Goal: Information Seeking & Learning: Compare options

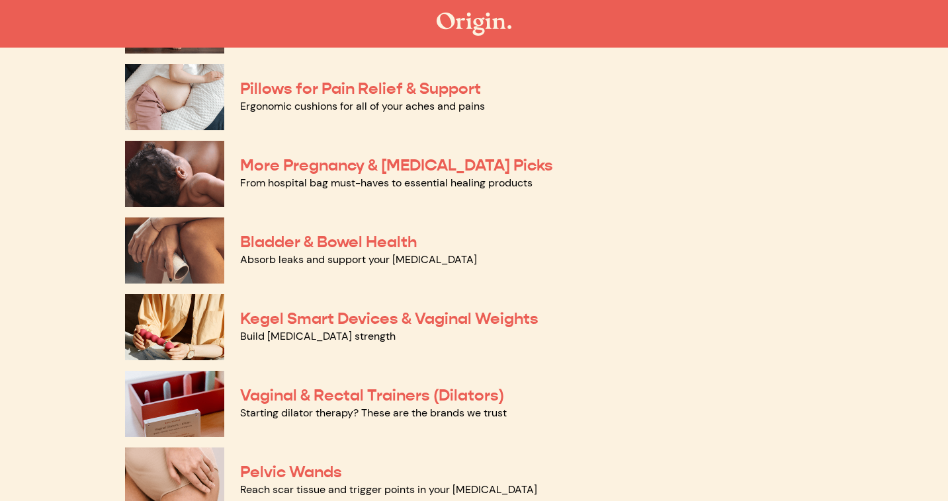
scroll to position [331, 0]
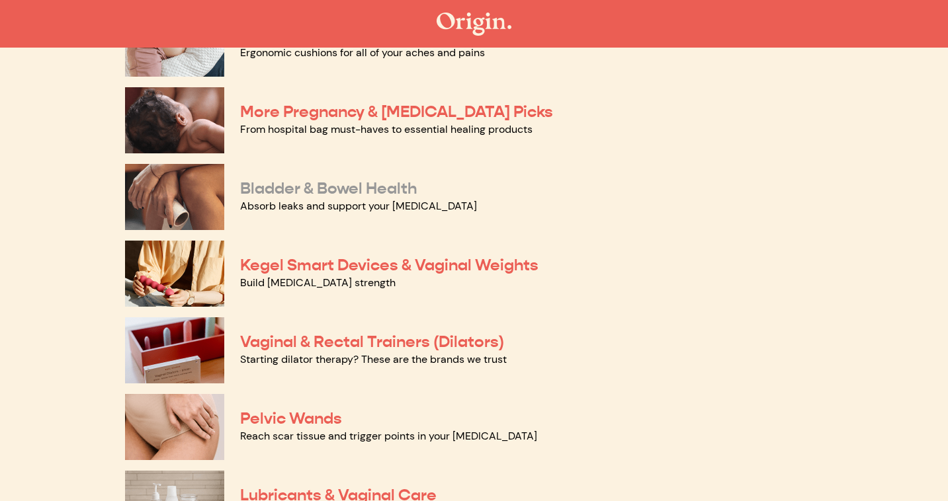
click at [286, 185] on link "Bladder & Bowel Health" at bounding box center [328, 189] width 177 height 20
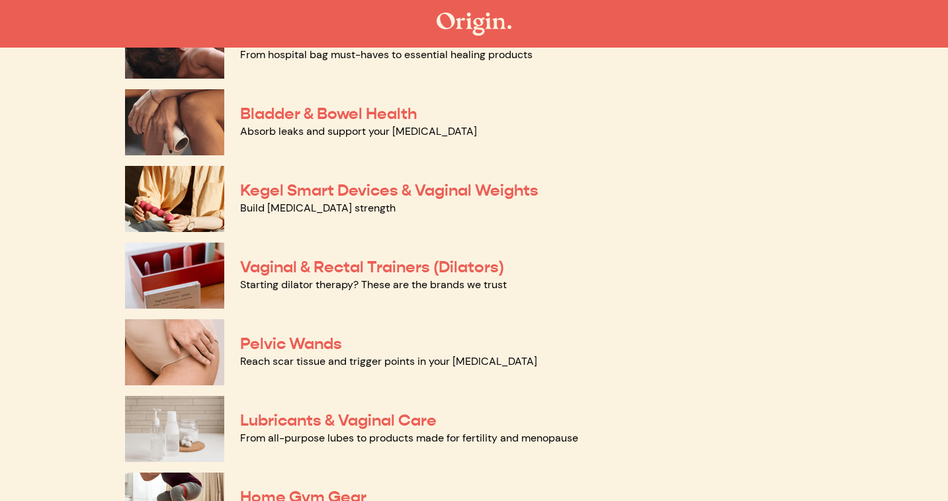
scroll to position [334, 0]
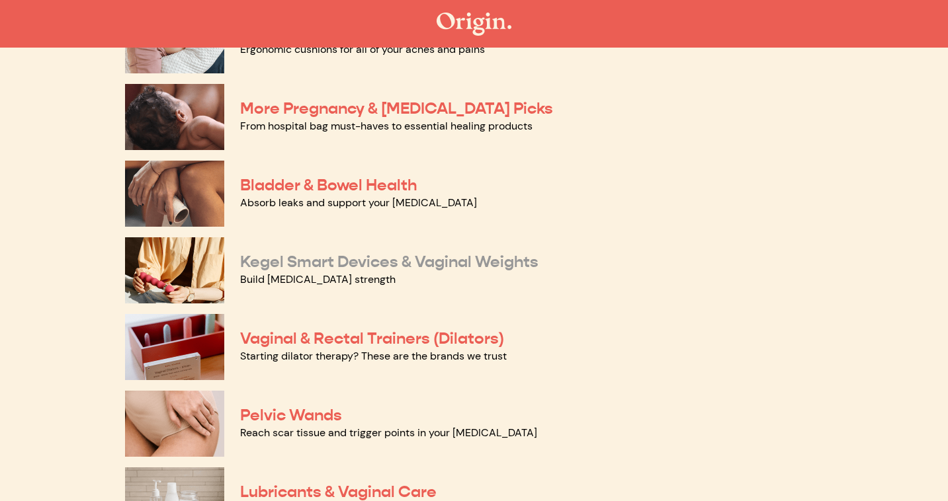
click at [317, 267] on link "Kegel Smart Devices & Vaginal Weights" at bounding box center [389, 262] width 298 height 20
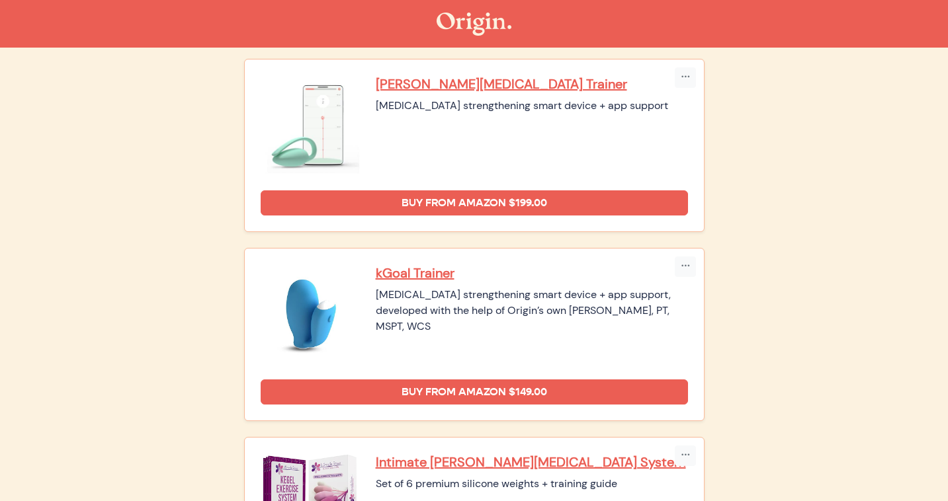
scroll to position [345, 0]
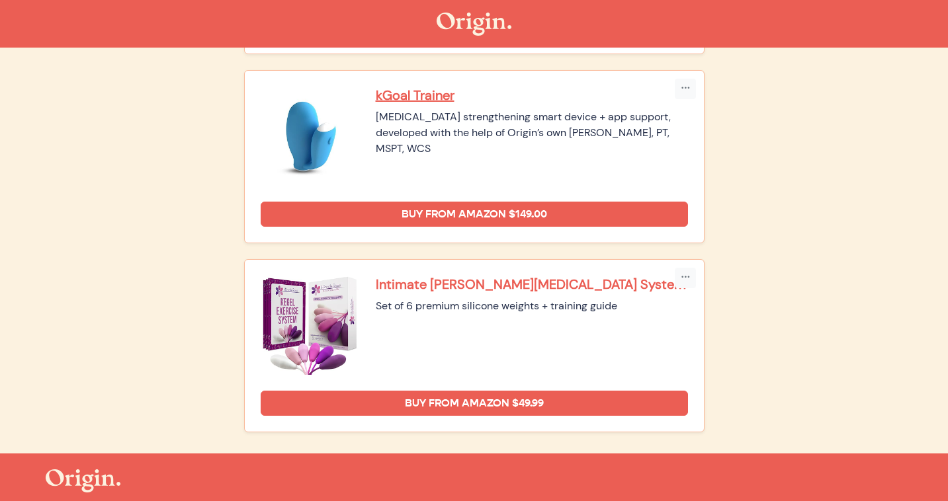
click at [459, 281] on p "Intimate [PERSON_NAME][MEDICAL_DATA] System" at bounding box center [532, 284] width 312 height 17
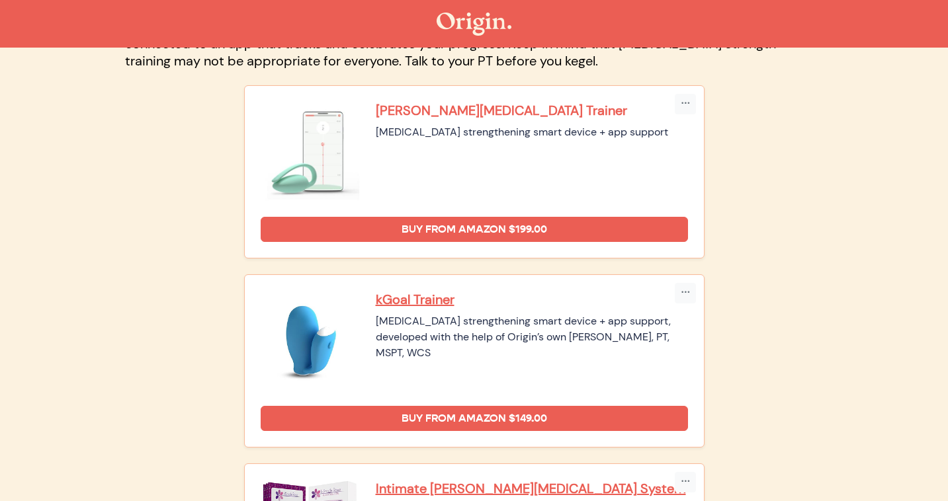
scroll to position [140, 0]
click at [464, 110] on p "[PERSON_NAME][MEDICAL_DATA] Trainer" at bounding box center [532, 110] width 312 height 17
